Goal: Task Accomplishment & Management: Complete application form

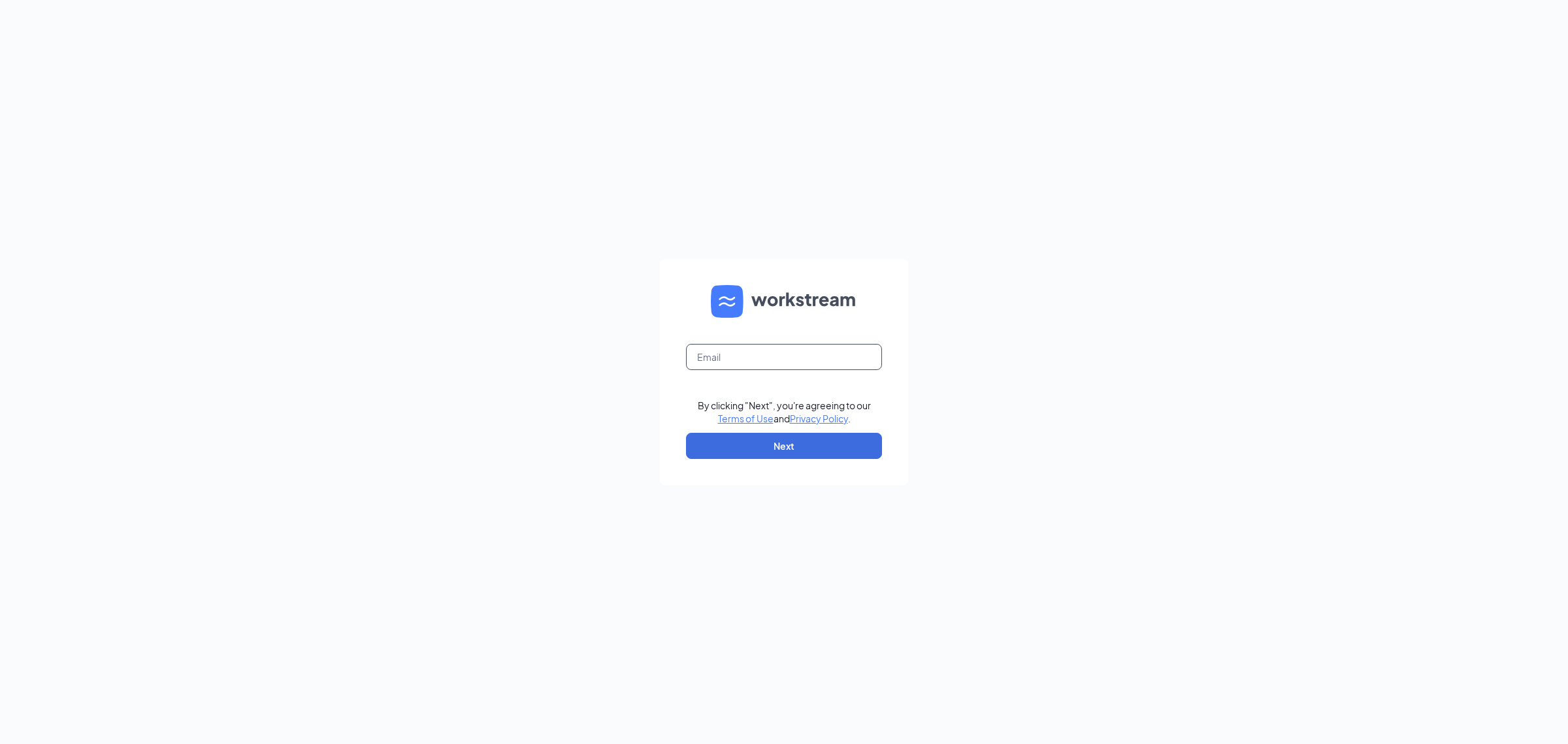
click at [832, 368] on input "text" at bounding box center [784, 356] width 196 height 26
type input "dq19@refuelmarket.com"
click at [811, 438] on button "Next" at bounding box center [784, 446] width 196 height 26
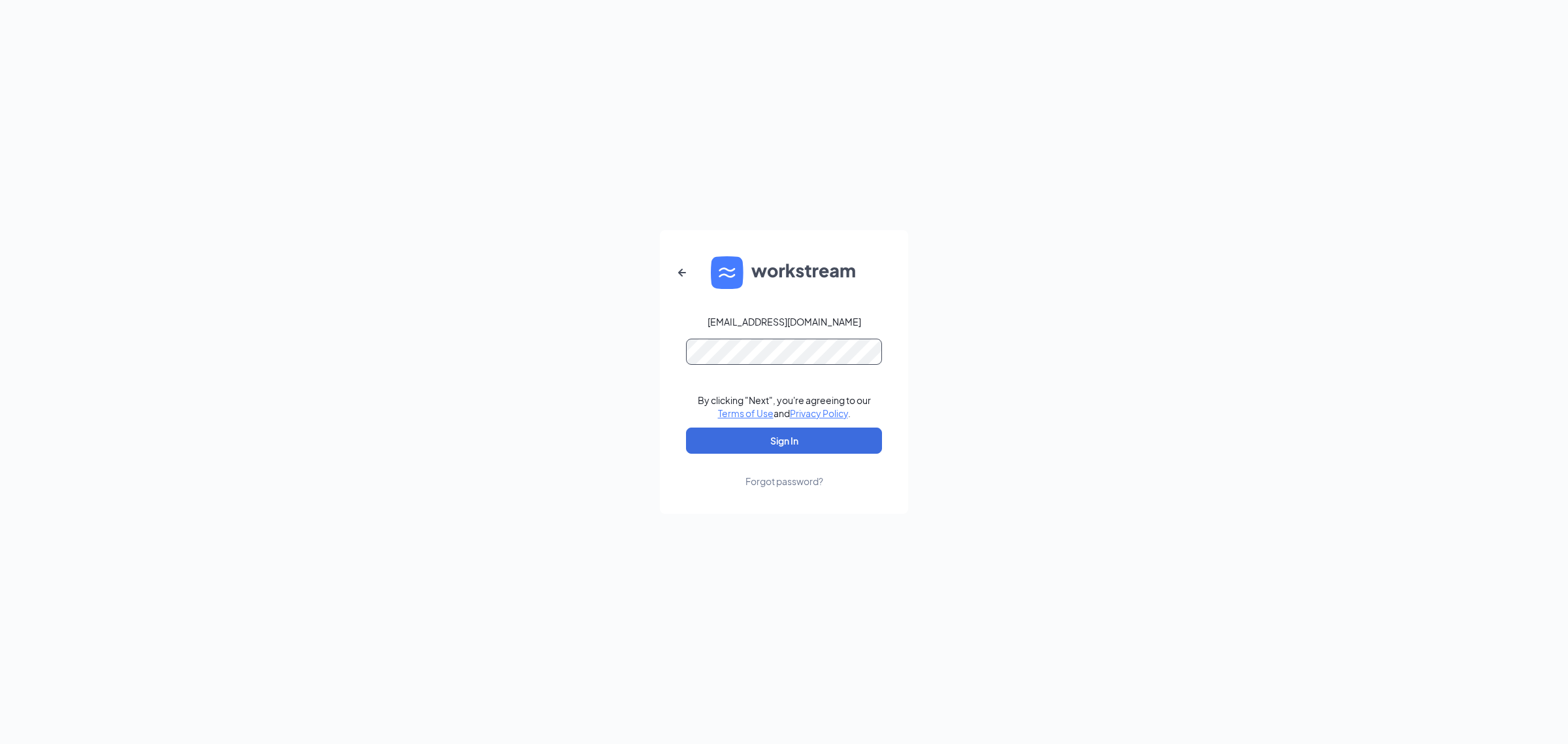
click at [686, 427] on button "Sign In" at bounding box center [784, 440] width 196 height 26
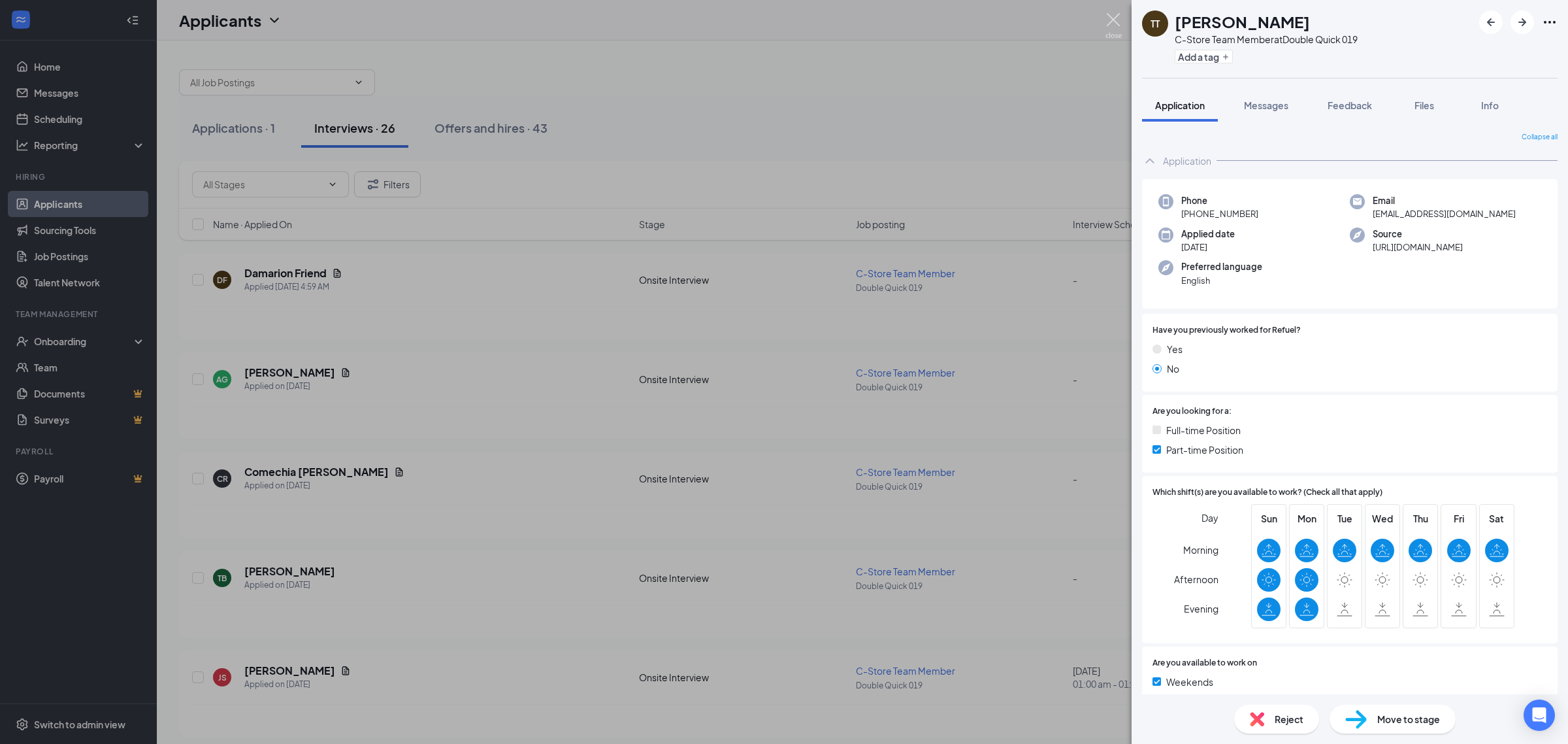
click at [1108, 17] on img at bounding box center [1113, 26] width 16 height 25
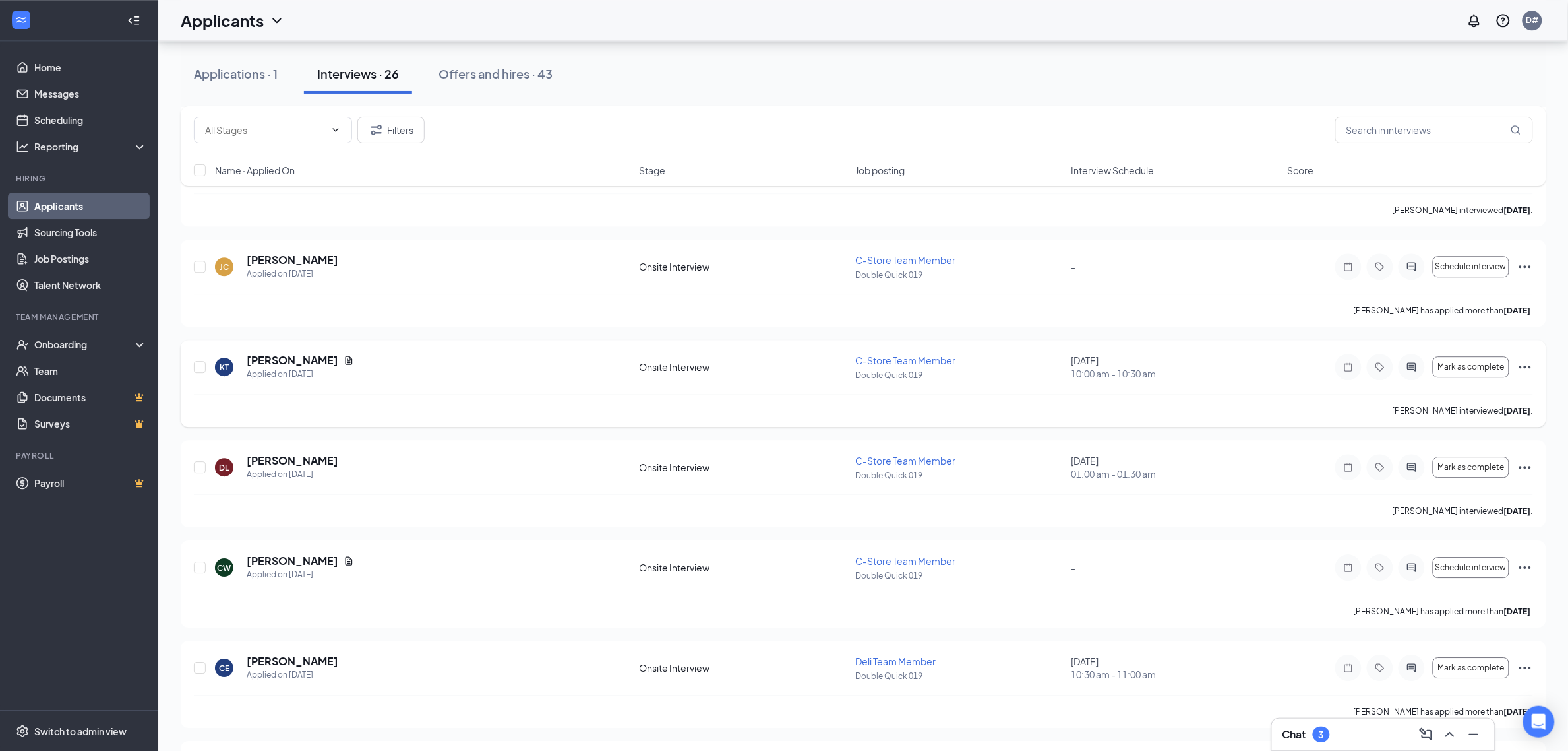
scroll to position [1402, 0]
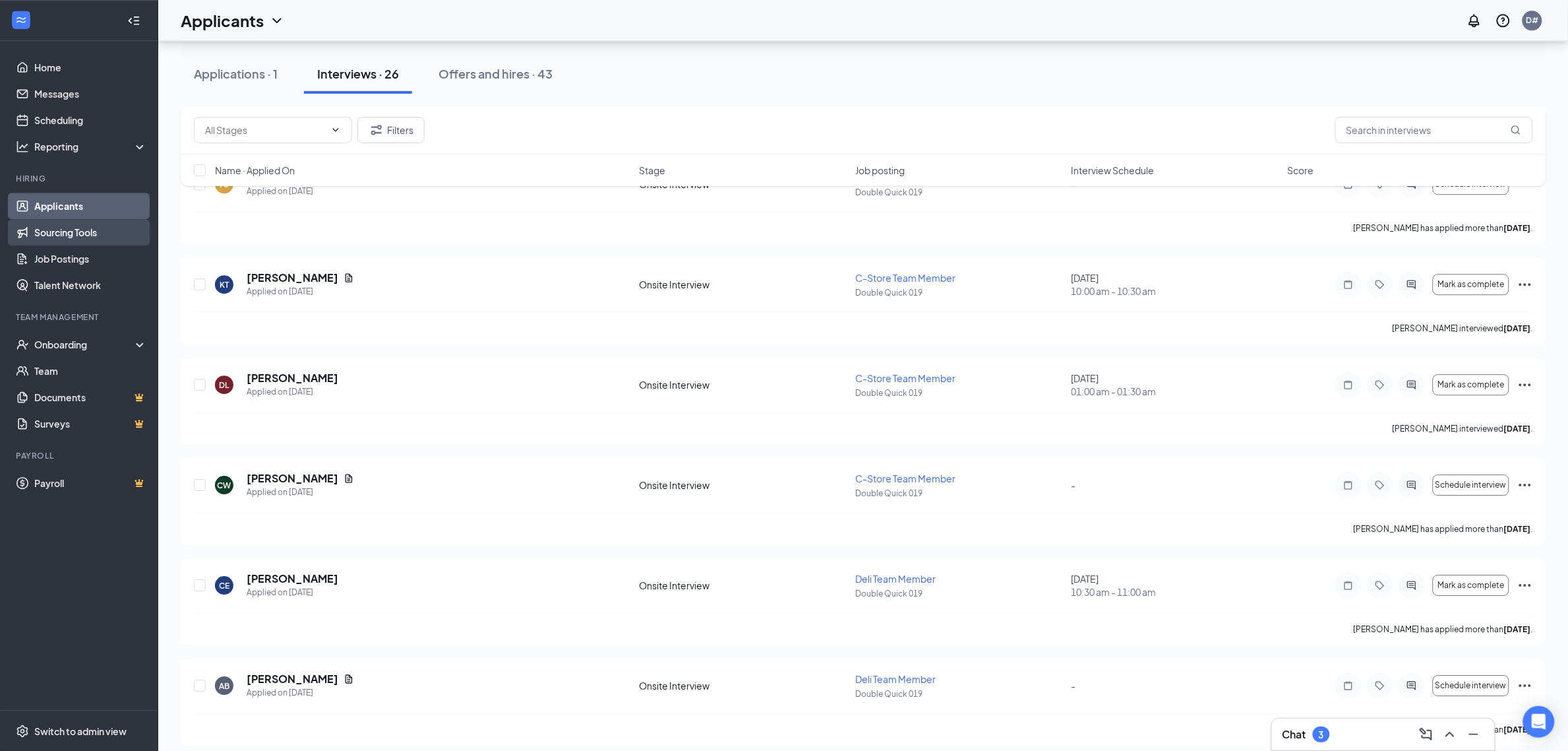
click at [74, 231] on link "Sourcing Tools" at bounding box center [90, 232] width 113 height 26
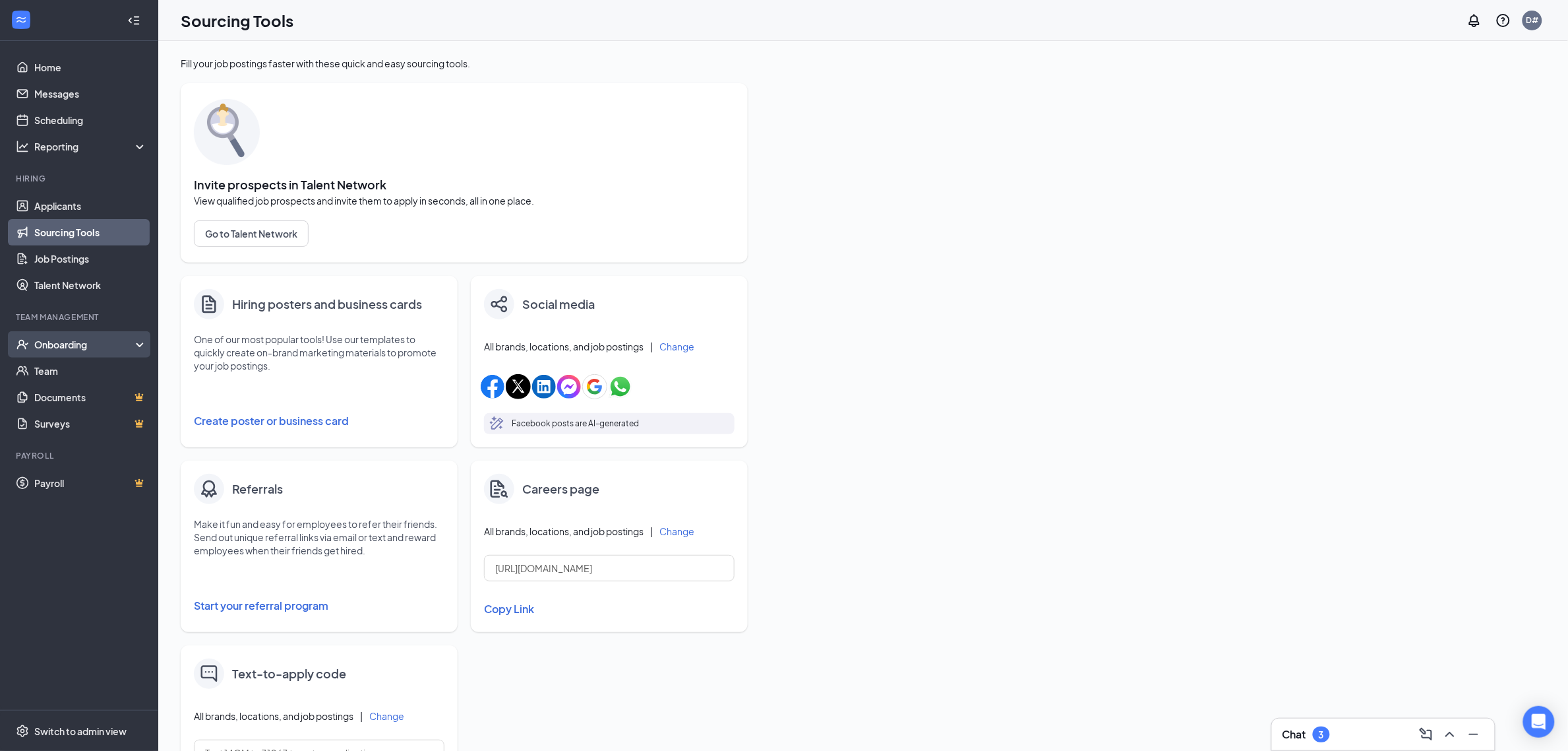
click at [67, 334] on div "Onboarding" at bounding box center [79, 344] width 159 height 26
click at [68, 365] on link "Overview" at bounding box center [90, 370] width 113 height 26
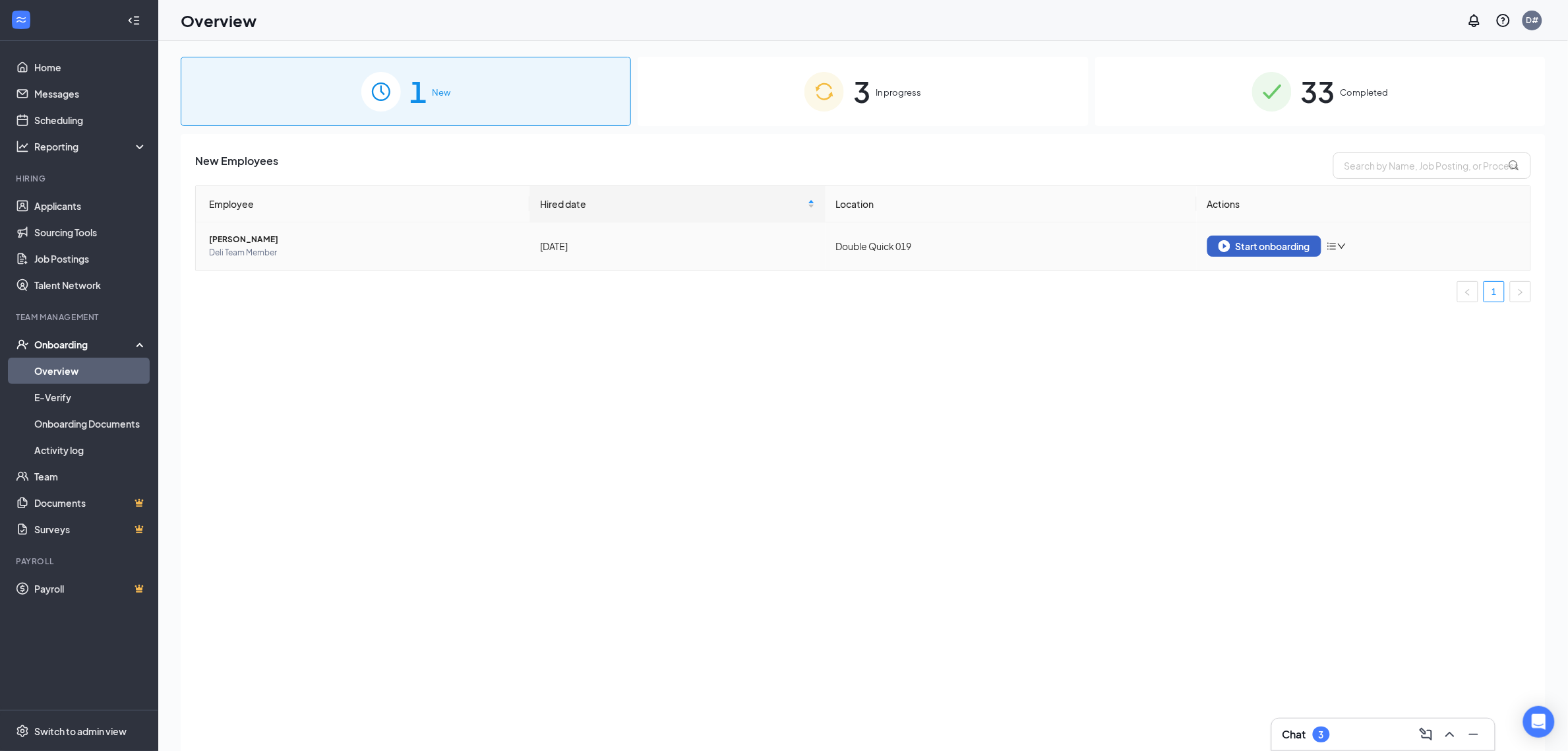
click at [1218, 246] on img "button" at bounding box center [1224, 246] width 12 height 12
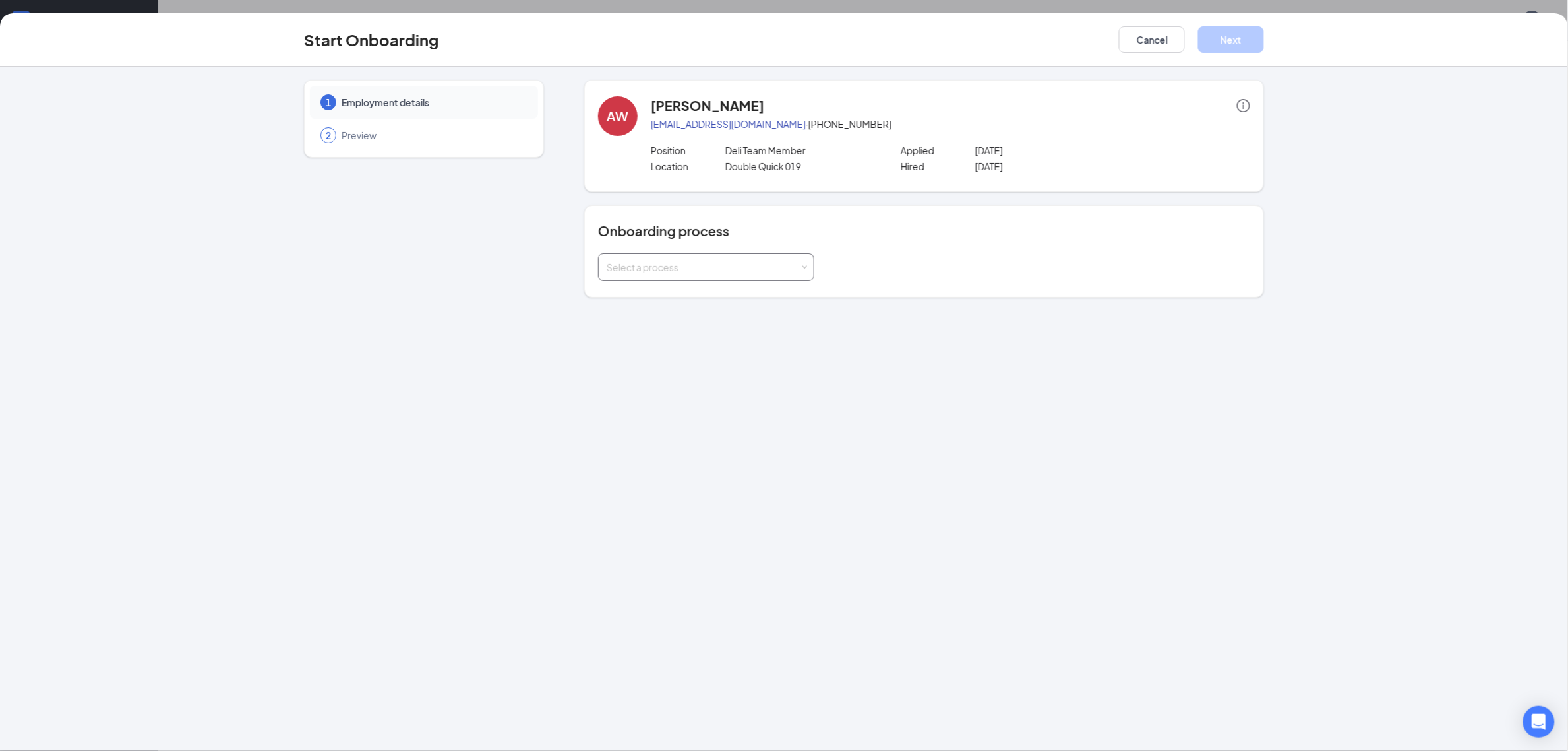
click at [736, 278] on div "Select a process" at bounding box center [706, 266] width 199 height 26
drag, startPoint x: 733, startPoint y: 295, endPoint x: 813, endPoint y: 235, distance: 100.0
click at [736, 297] on li "New Hire Documentation" at bounding box center [706, 294] width 216 height 24
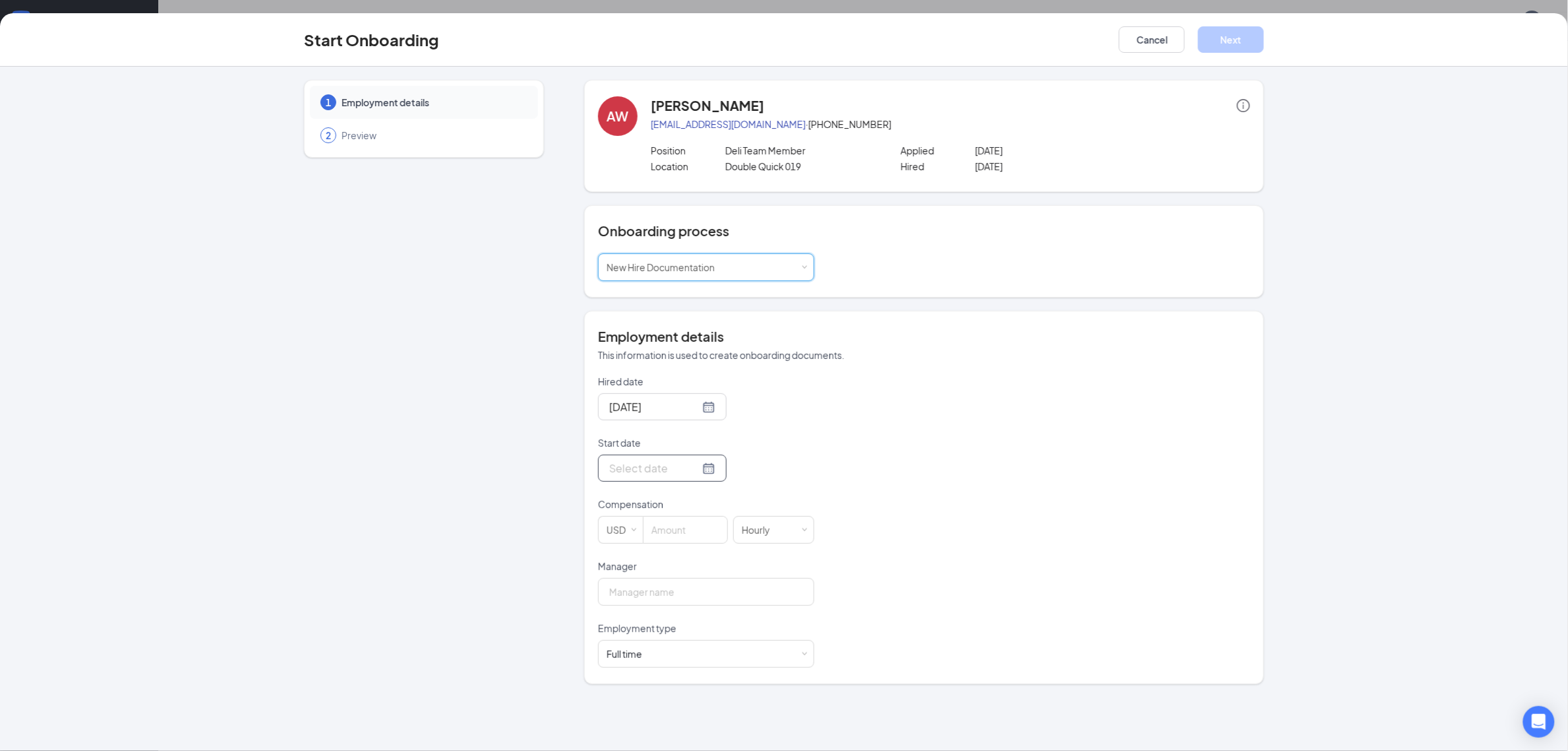
click at [696, 469] on div at bounding box center [662, 468] width 106 height 16
type input "[DATE]"
click at [637, 624] on div "29" at bounding box center [641, 625] width 16 height 16
click at [677, 535] on input at bounding box center [686, 530] width 84 height 26
click at [677, 598] on input "Manager" at bounding box center [706, 591] width 216 height 28
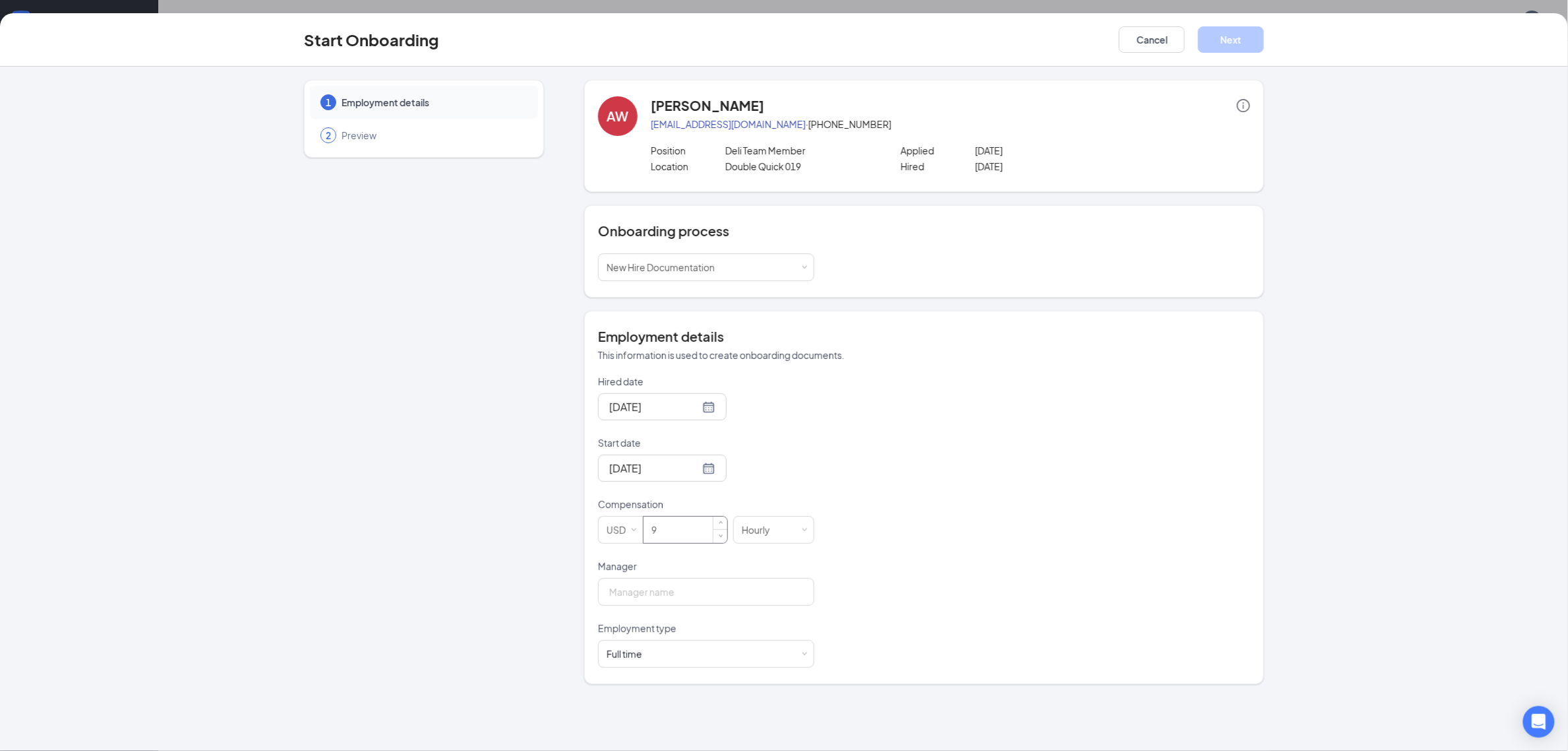
drag, startPoint x: 671, startPoint y: 515, endPoint x: 671, endPoint y: 535, distance: 20.0
click at [671, 535] on div "Compensation USD 9 Hourly" at bounding box center [706, 520] width 216 height 46
click at [671, 535] on input "9" at bounding box center [686, 530] width 84 height 26
type input "9"
click at [681, 601] on input "Manager" at bounding box center [706, 591] width 216 height 28
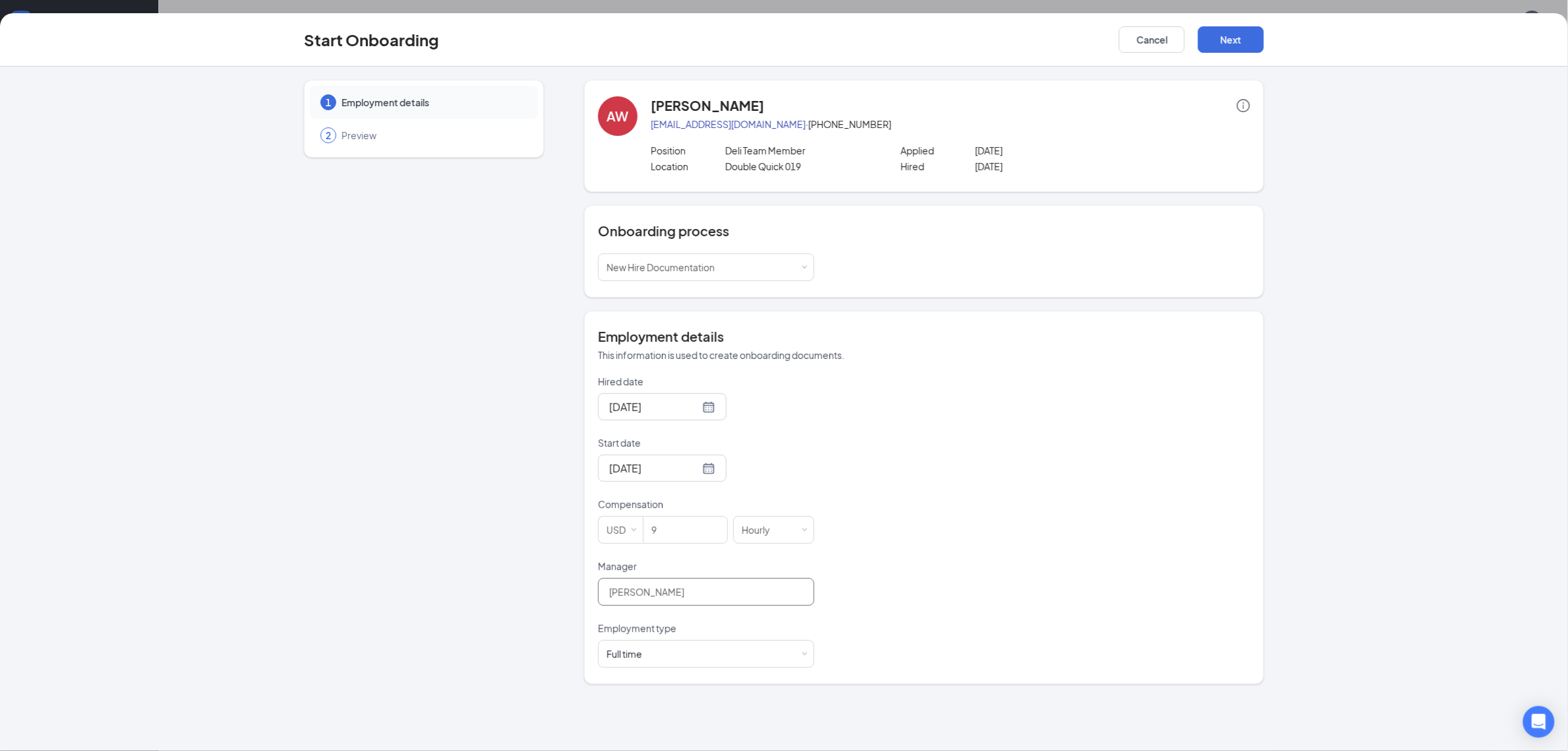
type input "[PERSON_NAME]"
drag, startPoint x: 963, startPoint y: 496, endPoint x: 965, endPoint y: 489, distance: 7.3
click at [964, 493] on div "Hired date [DATE] Start date [DATE] [DATE] Su Mo Tu We Th Fr Sa 31 1 2 3 4 5 6 …" at bounding box center [924, 520] width 652 height 293
click at [1236, 45] on button "Next" at bounding box center [1231, 39] width 66 height 26
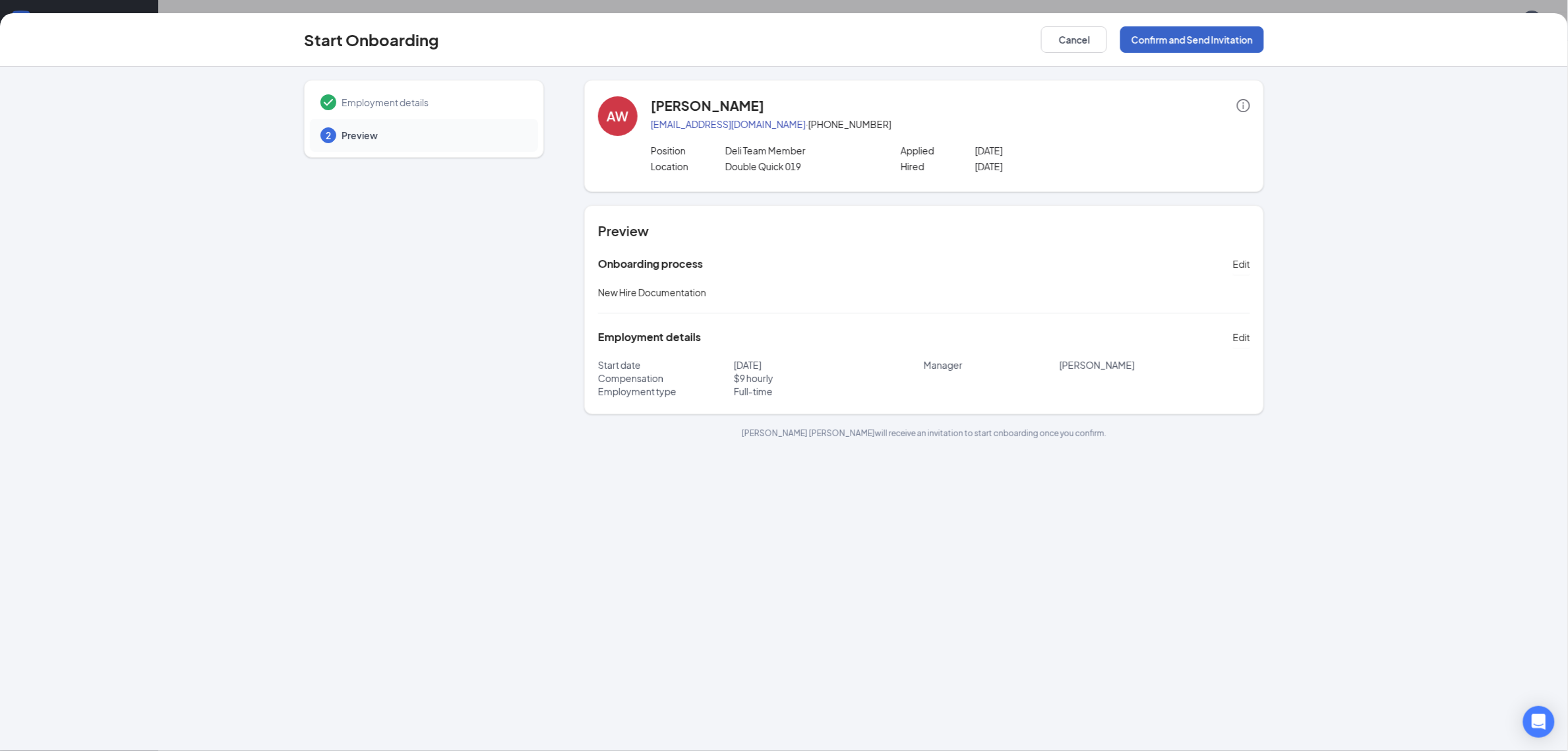
click at [1220, 48] on button "Confirm and Send Invitation" at bounding box center [1192, 39] width 143 height 26
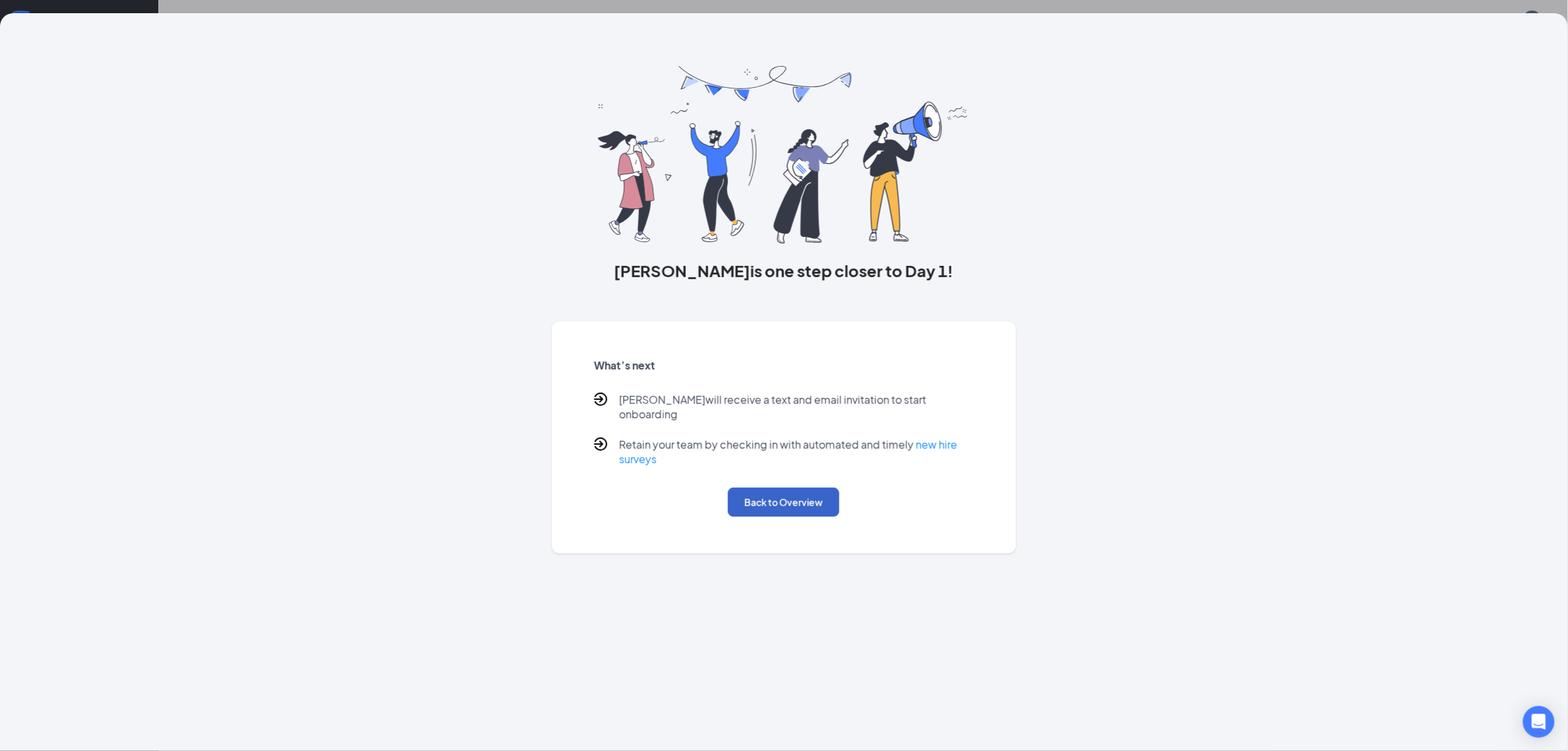
click at [816, 490] on button "Back to Overview" at bounding box center [783, 502] width 111 height 29
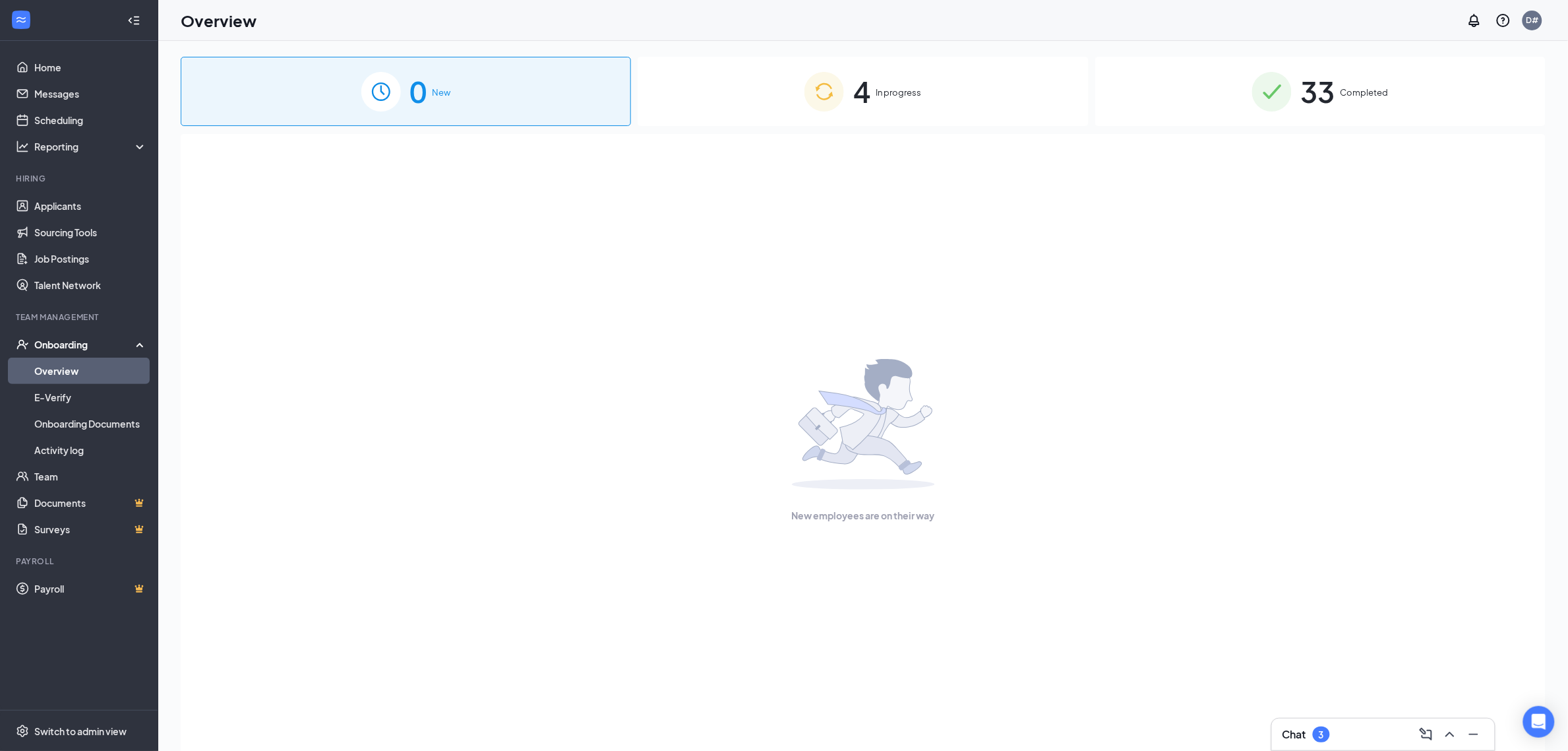
click at [928, 107] on div "4 In progress" at bounding box center [863, 92] width 451 height 70
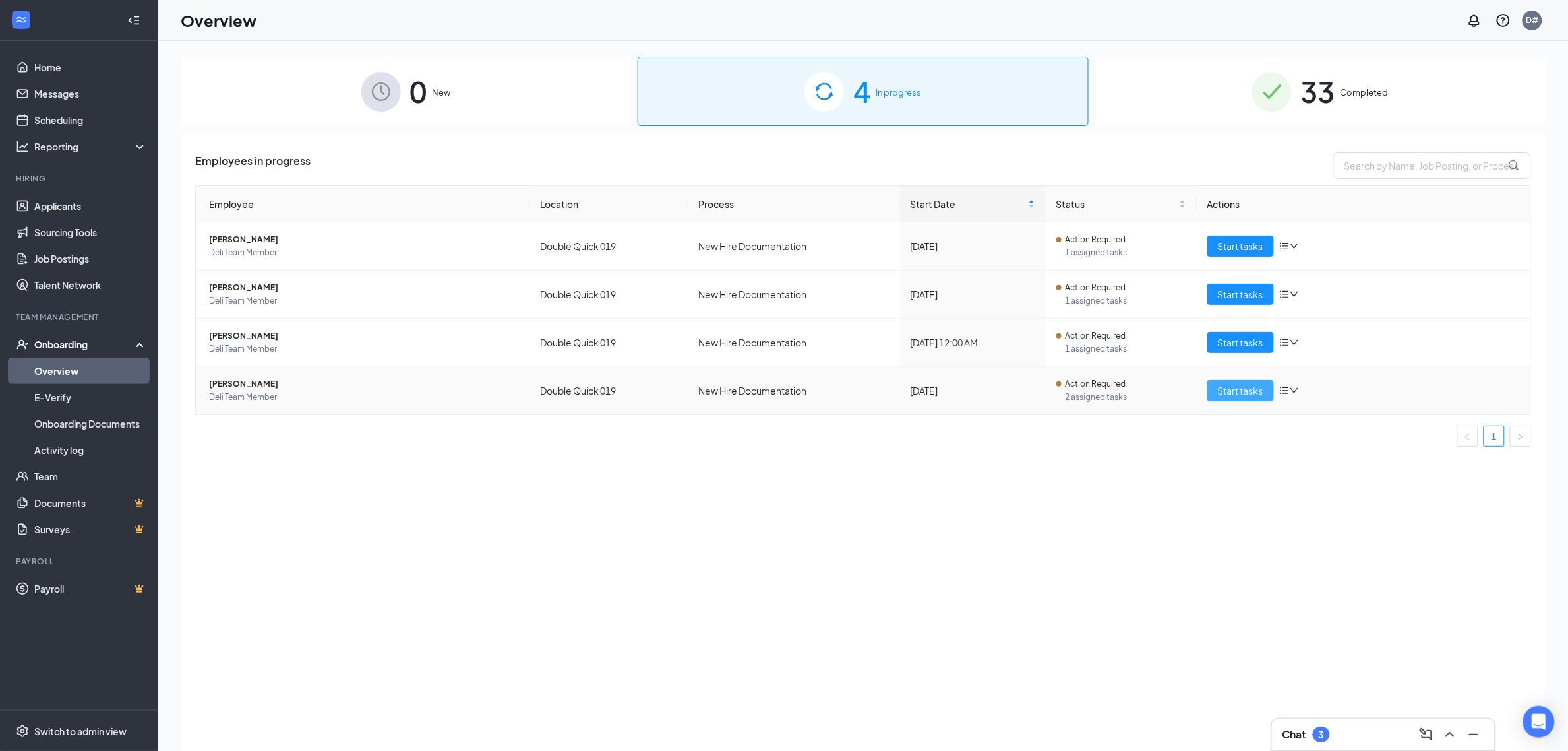
click at [1239, 390] on span "Start tasks" at bounding box center [1241, 390] width 46 height 14
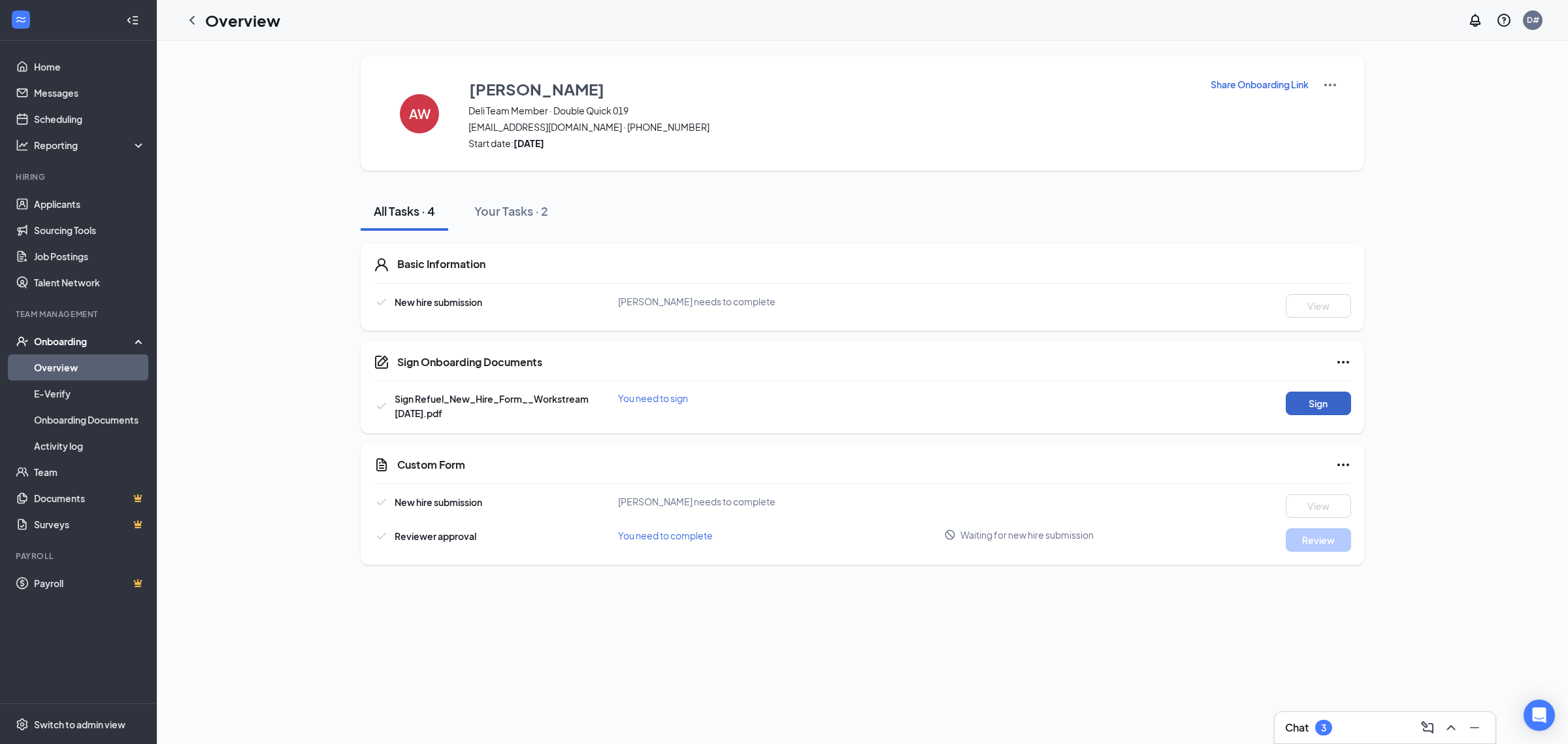
click at [1315, 406] on button "Sign" at bounding box center [1319, 404] width 66 height 24
click at [498, 217] on div "Your Tasks · 2" at bounding box center [511, 210] width 74 height 16
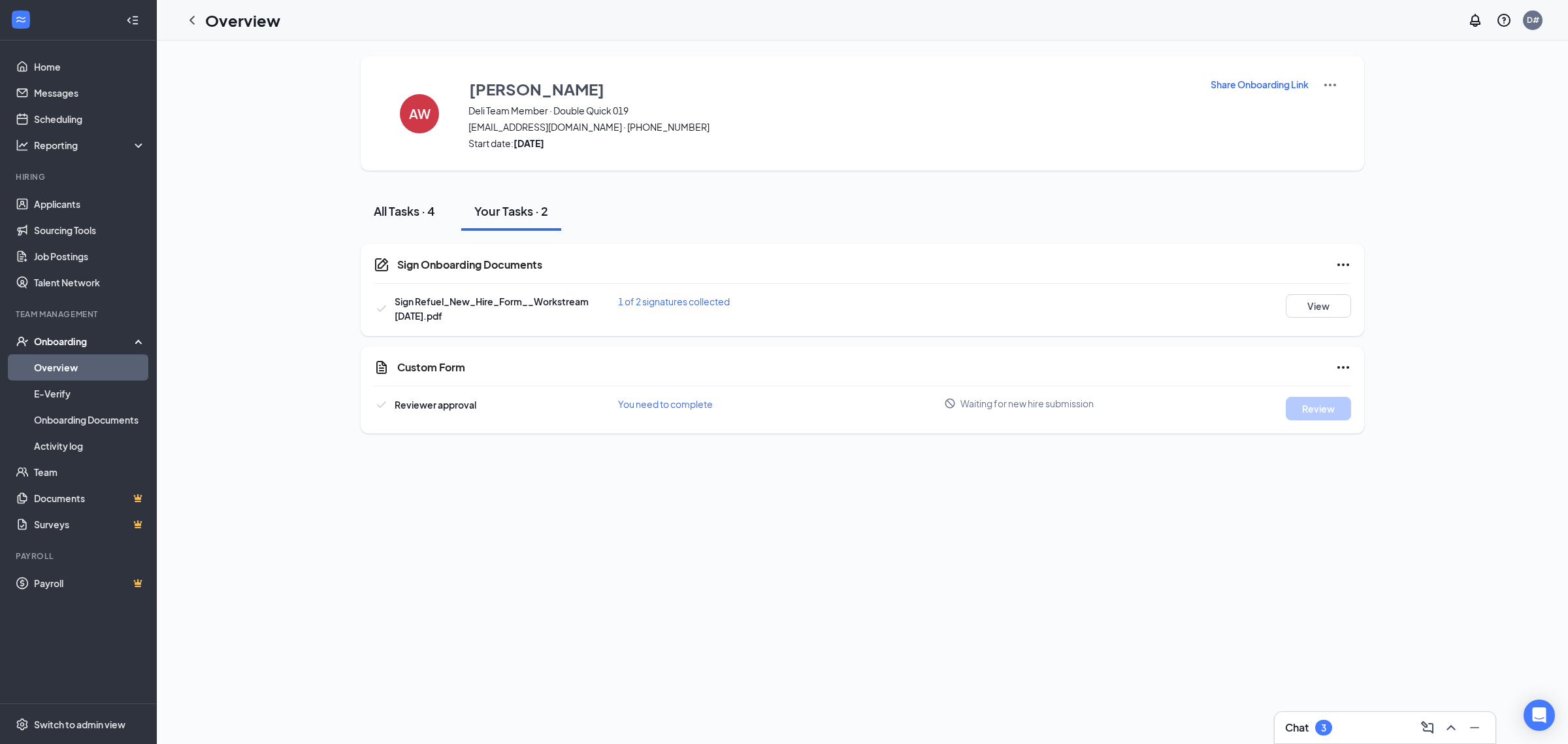
click at [421, 224] on button "All Tasks · 4" at bounding box center [404, 211] width 87 height 40
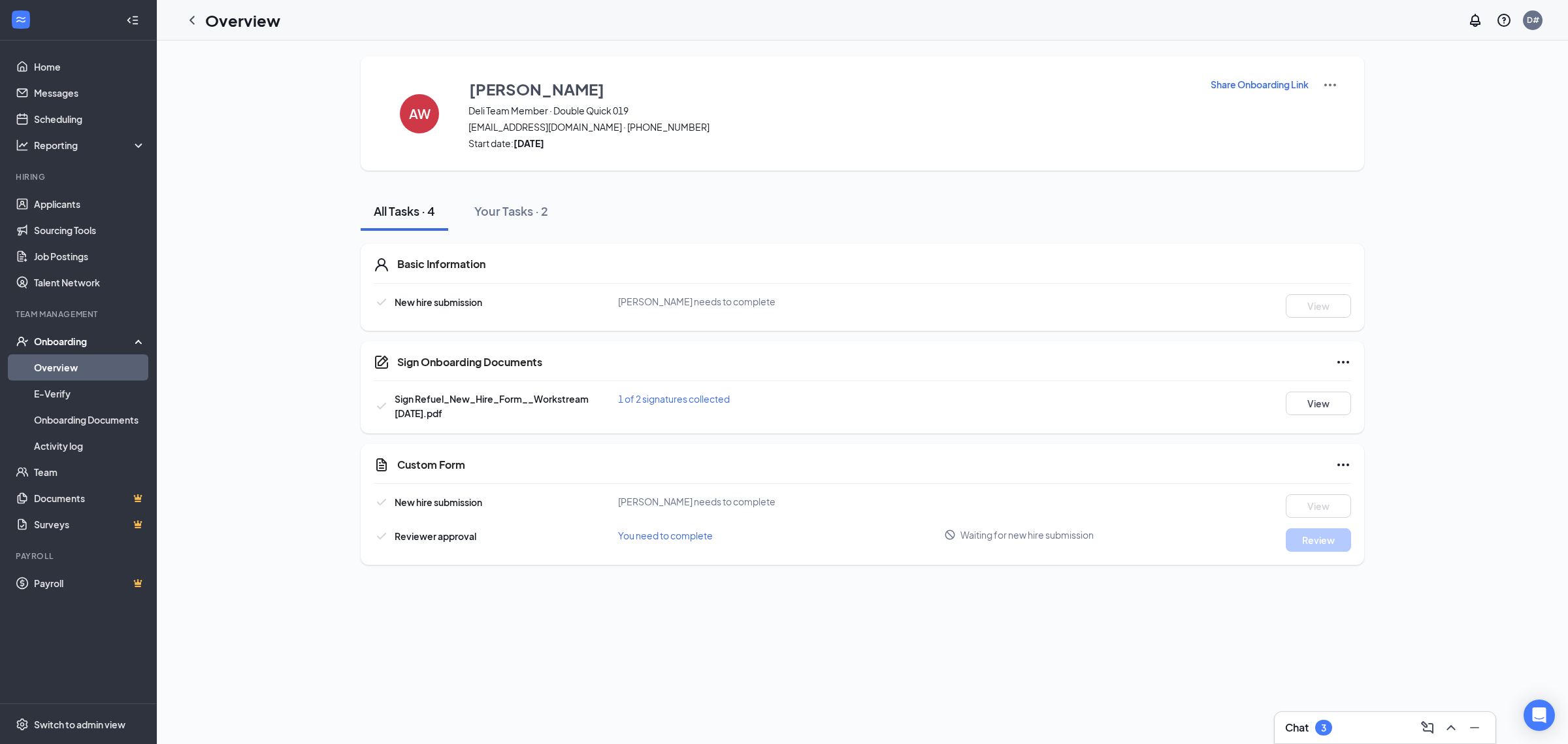
click at [41, 362] on link "Overview" at bounding box center [89, 367] width 112 height 26
